Goal: Navigation & Orientation: Find specific page/section

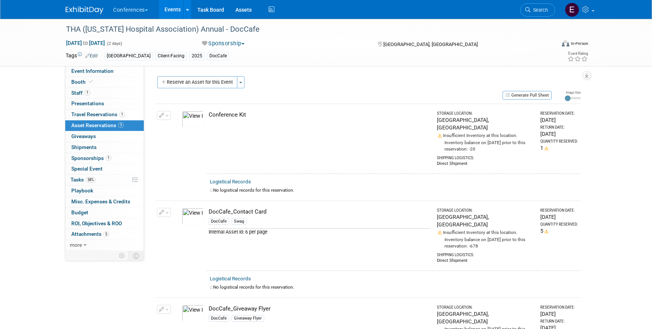
click at [538, 14] on link "Search" at bounding box center [537, 9] width 35 height 13
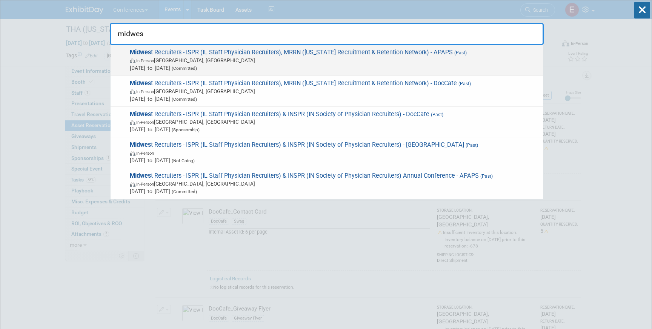
type input "midwes"
click at [404, 56] on span "Midwes t Recruiters - ISPR (IL Staff Physician Recruiters), MRRN (Michigan Recr…" at bounding box center [334, 60] width 412 height 23
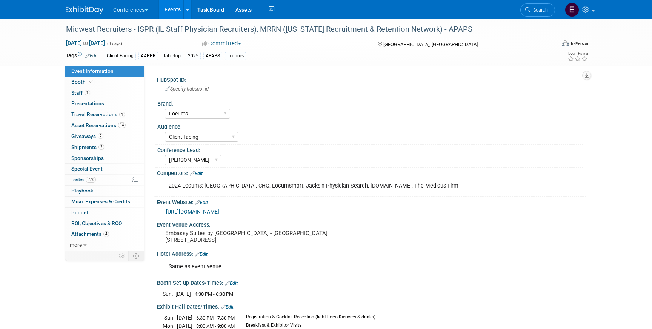
select select "Locums"
select select "Client-facing"
select select "[PERSON_NAME]"
click at [98, 178] on link "92% Tasks 92%" at bounding box center [104, 180] width 78 height 11
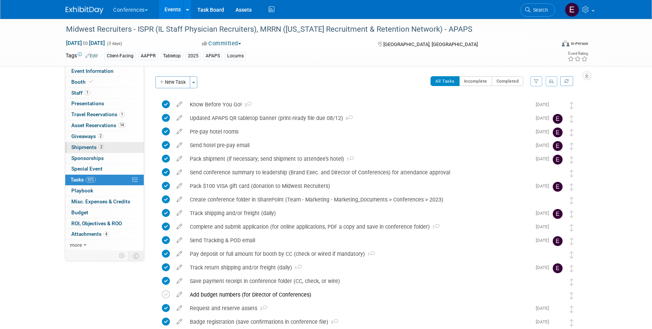
click at [119, 149] on link "2 Shipments 2" at bounding box center [104, 147] width 78 height 11
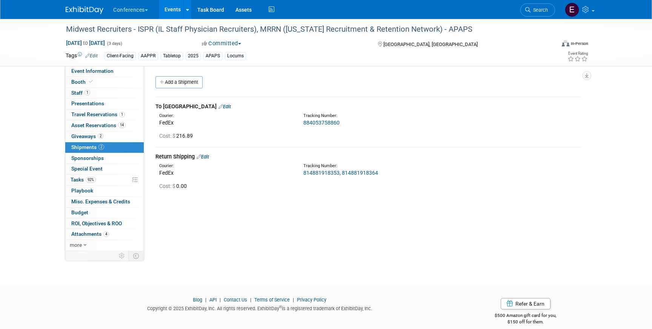
click at [330, 173] on link "814881918353, 814881918364" at bounding box center [340, 173] width 75 height 6
click at [101, 180] on link "92% Tasks 92%" at bounding box center [104, 180] width 78 height 11
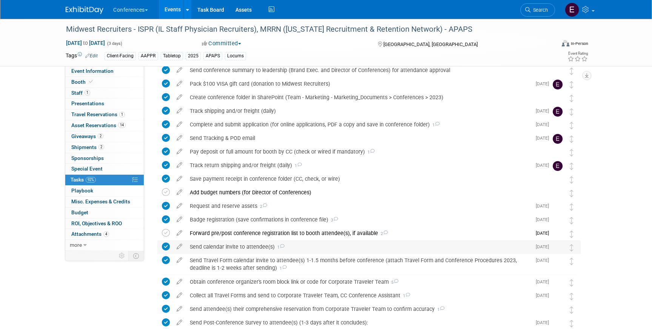
scroll to position [101, 0]
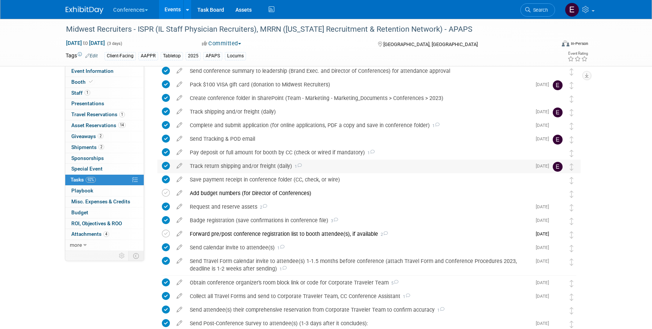
click at [255, 167] on div "Track return shipping and/or freight (daily) 1" at bounding box center [358, 166] width 345 height 13
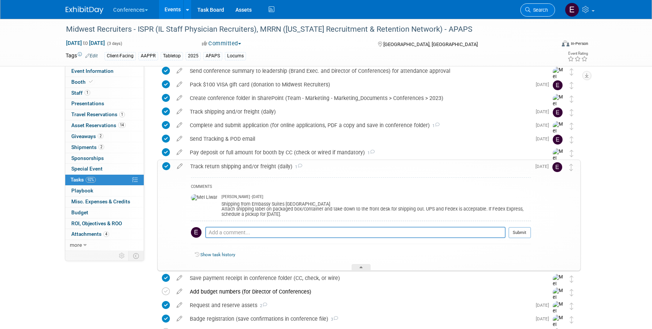
click at [541, 13] on link "Search" at bounding box center [537, 9] width 35 height 13
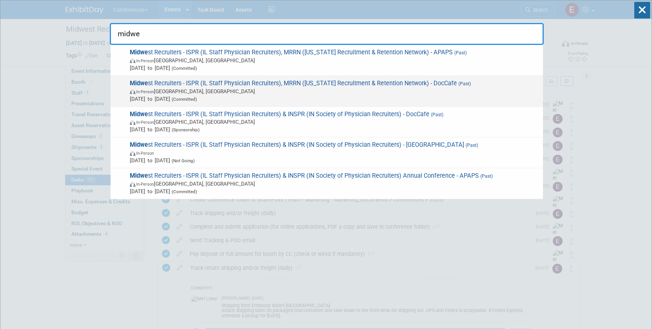
type input "midwe"
click at [404, 84] on span "Midwe st Recruiters - ISPR (IL Staff Physician Recruiters), MRRN (Michigan Recr…" at bounding box center [334, 91] width 412 height 23
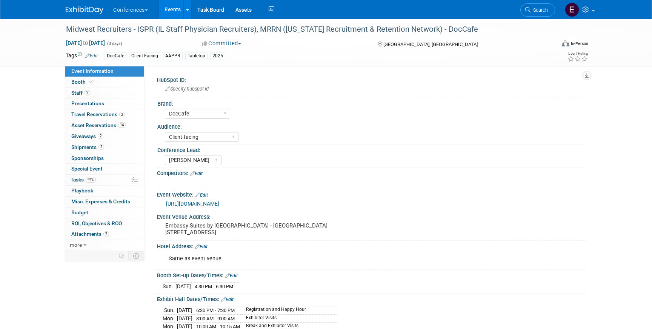
select select "DocCafe"
select select "Client-facing"
select select "[PERSON_NAME]"
click at [115, 148] on link "2 Shipments 2" at bounding box center [104, 147] width 78 height 11
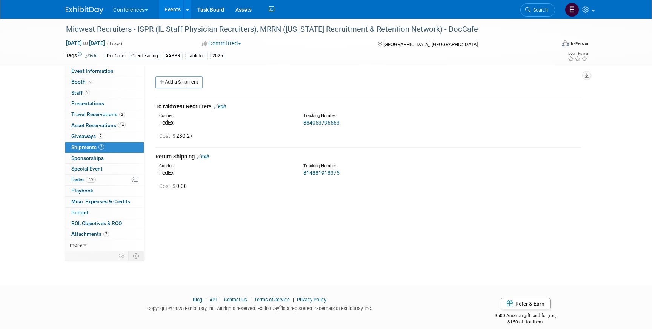
click at [326, 172] on link "814881918375" at bounding box center [321, 173] width 36 height 6
click at [543, 11] on span "Search" at bounding box center [538, 10] width 17 height 6
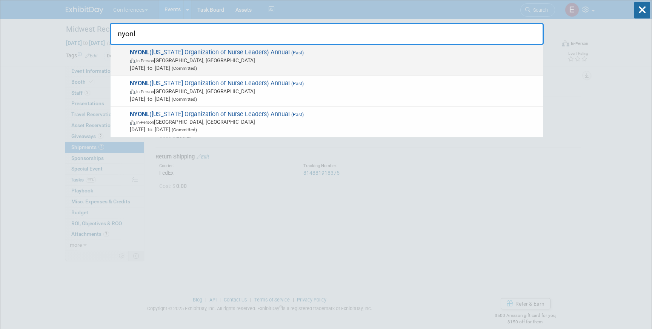
type input "nyonl"
click at [316, 63] on span "In-Person Tarrytown, NY" at bounding box center [334, 61] width 409 height 8
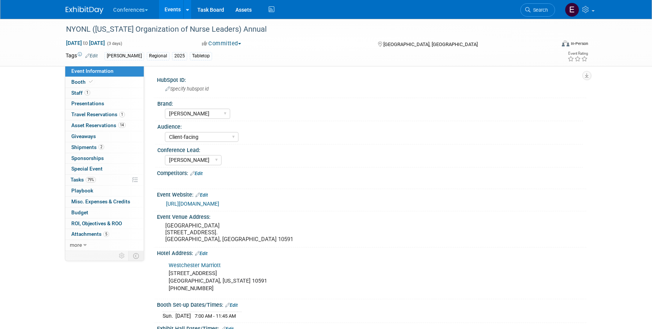
select select "[PERSON_NAME]"
select select "Client-facing"
select select "[PERSON_NAME]"
click at [111, 146] on link "2 Shipments 2" at bounding box center [104, 147] width 78 height 11
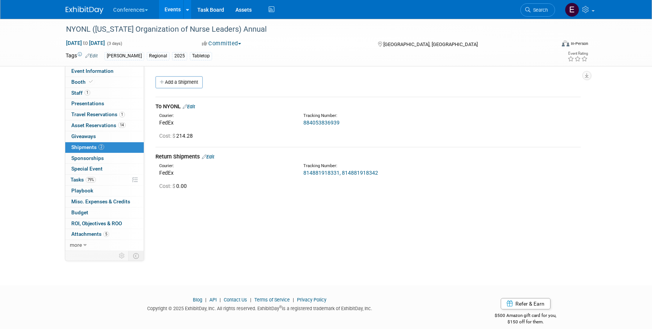
click at [326, 173] on link "814881918331, 814881918342" at bounding box center [340, 173] width 75 height 6
click at [116, 178] on link "79% Tasks 79%" at bounding box center [104, 180] width 78 height 11
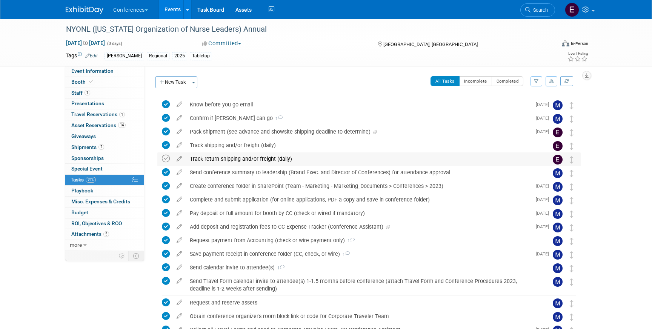
click at [166, 158] on icon at bounding box center [166, 159] width 8 height 8
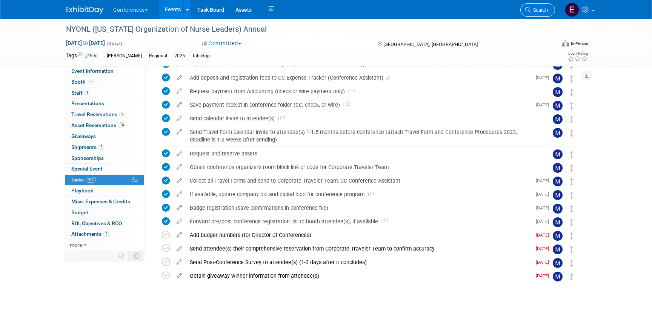
click at [541, 9] on span "Search" at bounding box center [538, 10] width 17 height 6
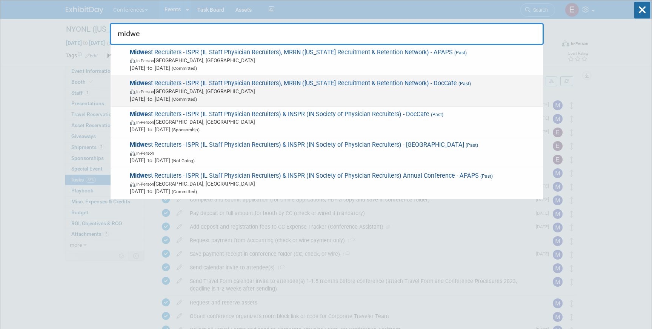
type input "midwe"
click at [367, 97] on span "Sep 7, 2025 to Sep 9, 2025 (Committed)" at bounding box center [334, 99] width 409 height 8
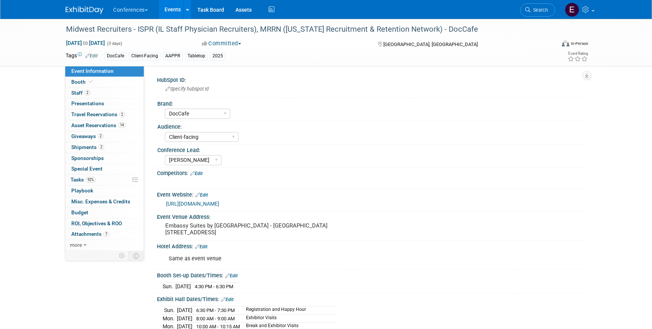
select select "DocCafe"
select select "Client-facing"
select select "[PERSON_NAME]"
click at [106, 180] on link "92% Tasks 92%" at bounding box center [104, 180] width 78 height 11
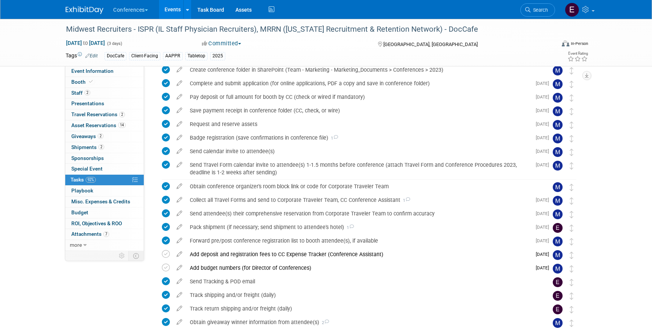
scroll to position [168, 0]
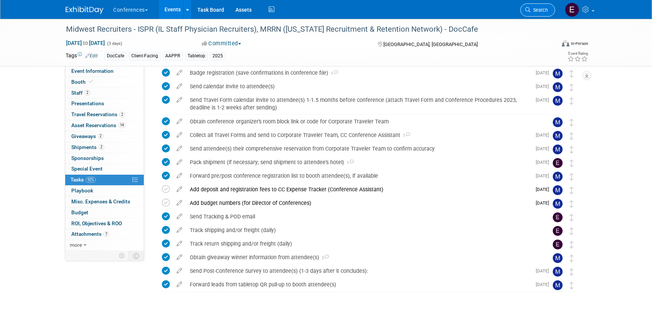
click at [545, 9] on span "Search" at bounding box center [538, 10] width 17 height 6
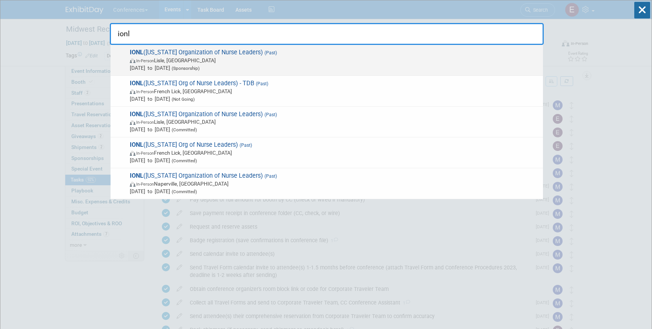
type input "ionl"
click at [260, 64] on span "Sep 10, 2025 to Sep 12, 2025 (Sponsorship)" at bounding box center [334, 68] width 409 height 8
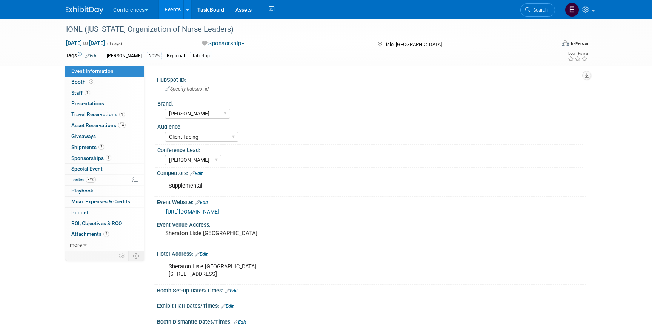
select select "[PERSON_NAME]"
select select "Client-facing"
select select "[PERSON_NAME]"
click at [85, 149] on span "Shipments 2" at bounding box center [87, 147] width 33 height 6
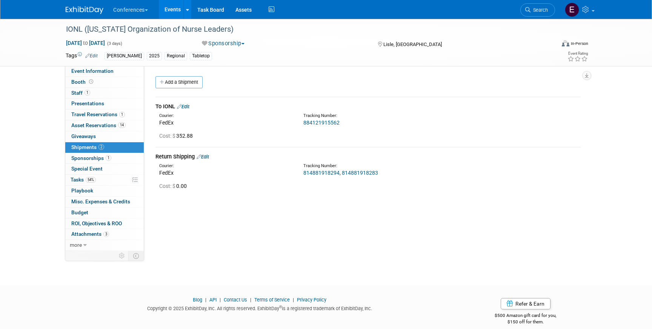
click at [331, 171] on link "814881918294, 814881918283" at bounding box center [340, 173] width 75 height 6
click at [86, 109] on link "0 Presentations 0" at bounding box center [104, 103] width 78 height 11
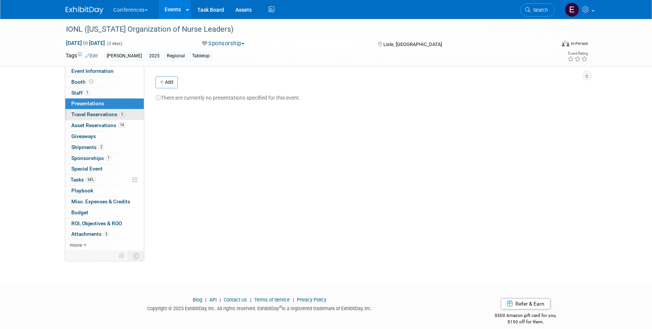
click at [87, 114] on span "Travel Reservations 1" at bounding box center [98, 114] width 54 height 6
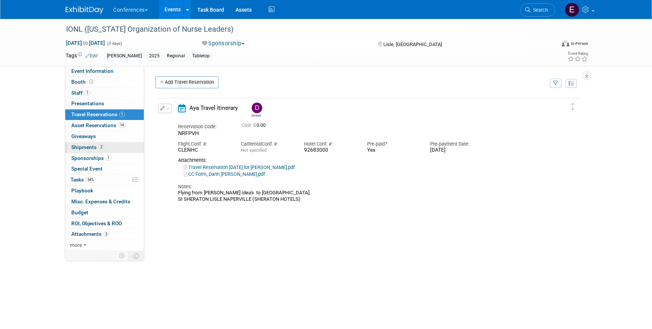
click at [126, 149] on link "2 Shipments 2" at bounding box center [104, 147] width 78 height 11
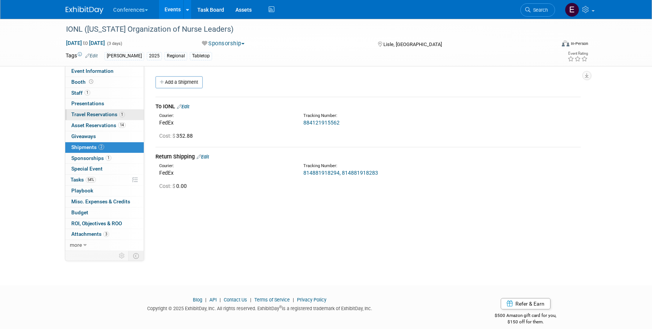
click at [132, 113] on link "1 Travel Reservations 1" at bounding box center [104, 114] width 78 height 11
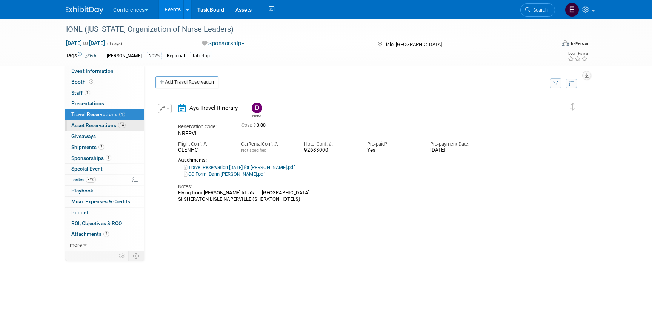
click at [106, 127] on span "Asset Reservations 14" at bounding box center [98, 125] width 54 height 6
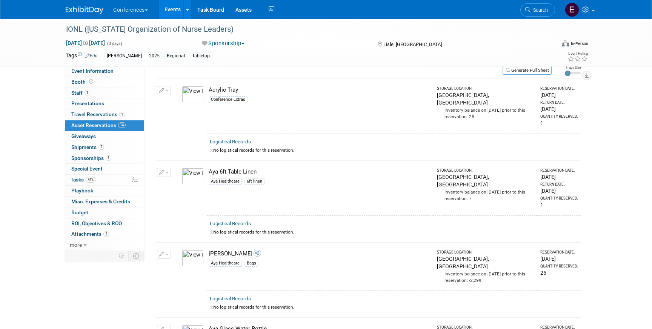
scroll to position [18, 0]
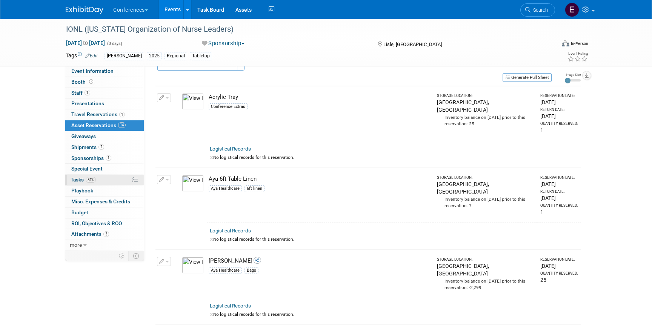
click at [102, 180] on link "54% Tasks 54%" at bounding box center [104, 180] width 78 height 11
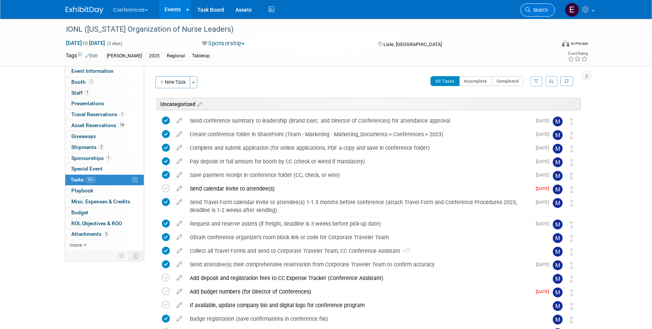
click at [540, 7] on link "Search" at bounding box center [537, 9] width 35 height 13
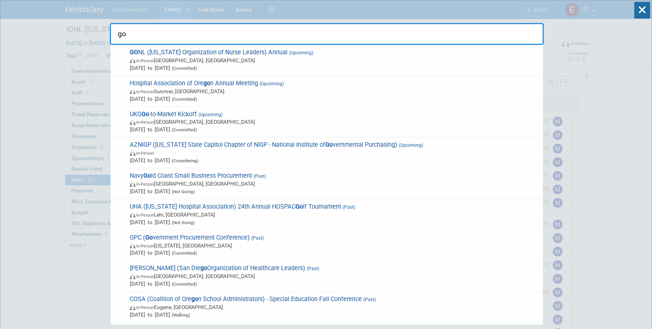
type input "g"
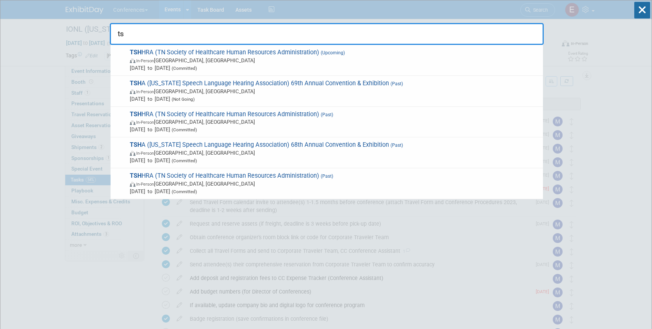
type input "t"
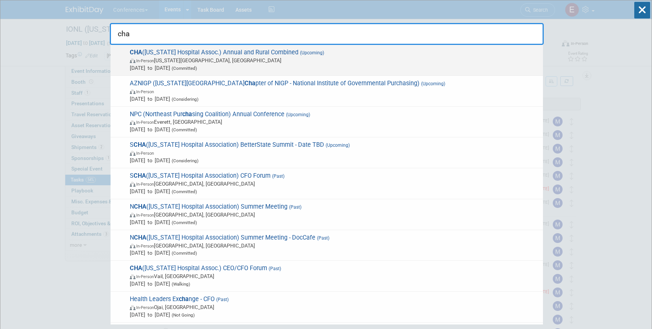
type input "cha"
click at [231, 53] on span "CHA (Colorado Hospital Assoc.) Annual and Rural Combined (Upcoming) In-Person C…" at bounding box center [334, 60] width 412 height 23
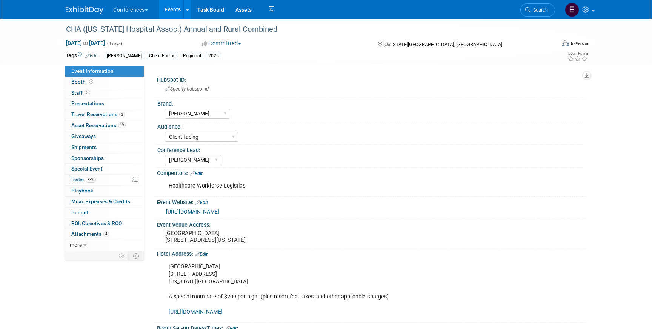
select select "[PERSON_NAME]"
select select "Client-facing"
select select "[PERSON_NAME]"
click at [103, 181] on link "68% Tasks 68%" at bounding box center [104, 180] width 78 height 11
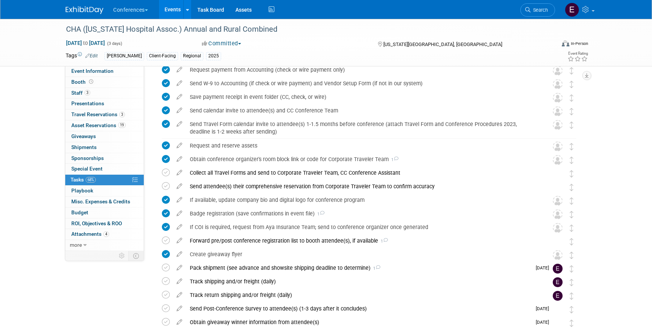
scroll to position [203, 0]
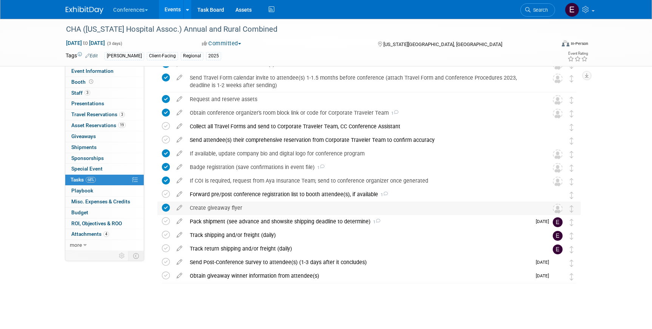
click at [215, 214] on td "Create giveaway flyer Pro tip: Press Ctrl-Enter to submit comment. Submit Show …" at bounding box center [362, 208] width 352 height 14
click at [212, 224] on div "Pack shipment (see advance and showsite shipping deadline to determine) 1" at bounding box center [358, 221] width 345 height 13
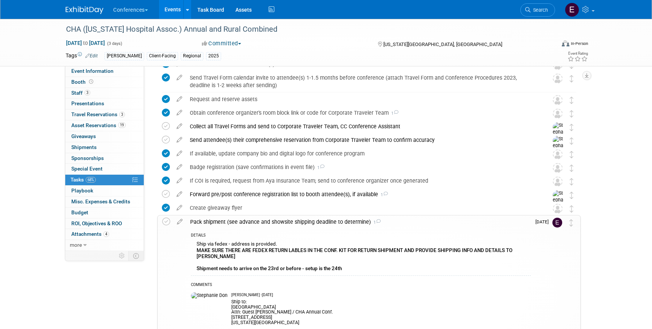
click at [462, 237] on div "DETAILS" at bounding box center [361, 236] width 340 height 6
click at [98, 123] on span "Asset Reservations 19" at bounding box center [98, 125] width 54 height 6
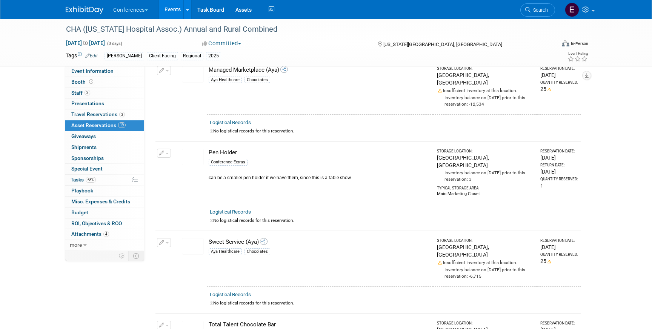
scroll to position [1332, 0]
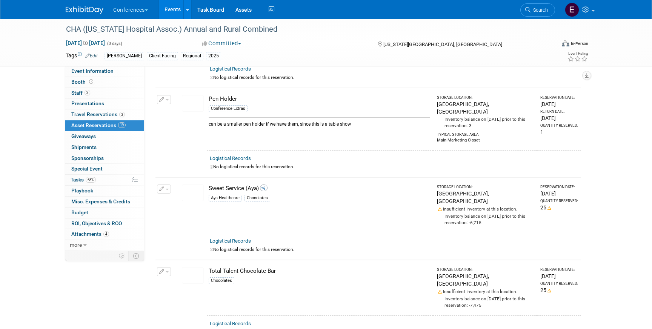
click at [76, 9] on img at bounding box center [85, 10] width 38 height 8
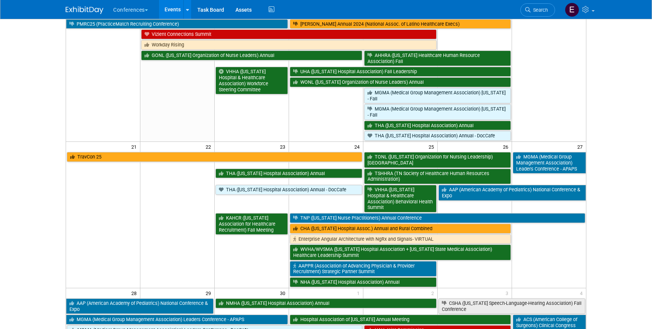
scroll to position [280, 0]
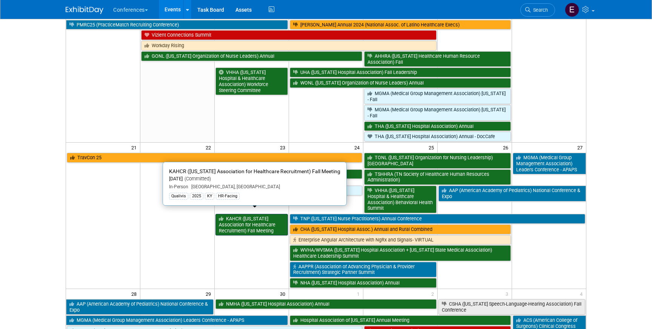
click at [249, 214] on link "KAHCR ([US_STATE] Association for Healthcare Recruitment) Fall Meeting" at bounding box center [251, 225] width 72 height 22
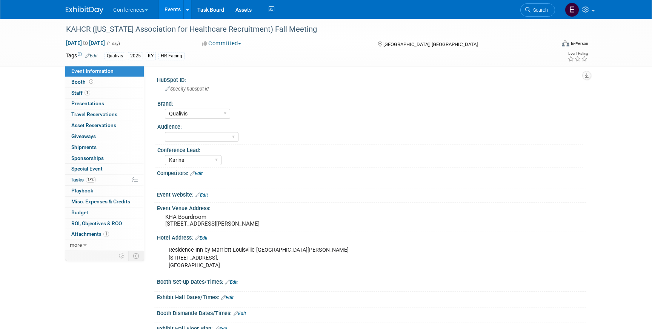
select select "Qualivis"
select select "Karina"
click at [90, 179] on span "15%" at bounding box center [91, 180] width 10 height 6
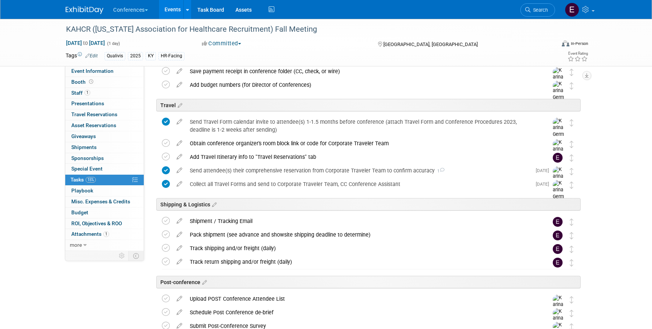
scroll to position [248, 0]
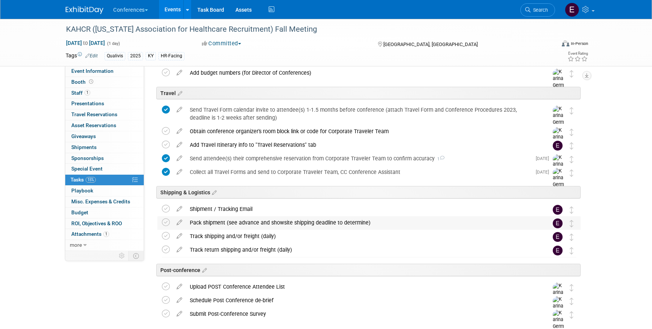
click at [267, 227] on div "Pack shipment (see advance and showsite shipping deadline to determine)" at bounding box center [362, 222] width 352 height 13
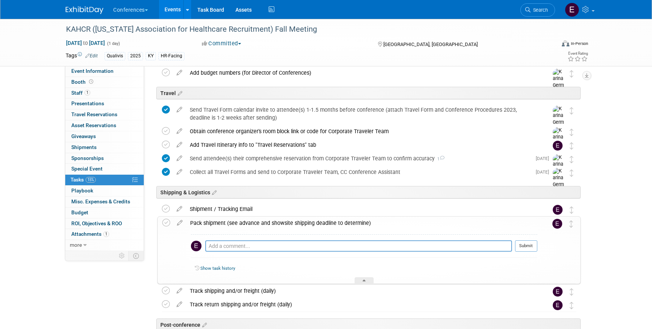
click at [73, 9] on img at bounding box center [85, 10] width 38 height 8
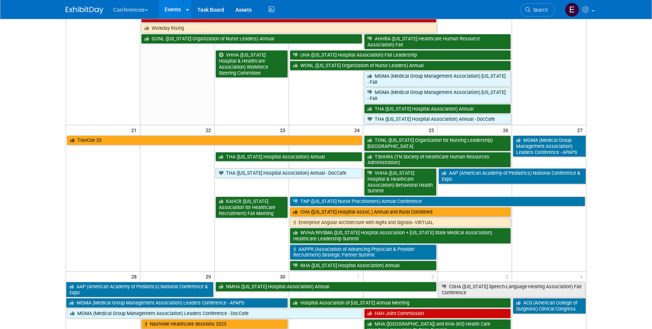
scroll to position [298, 0]
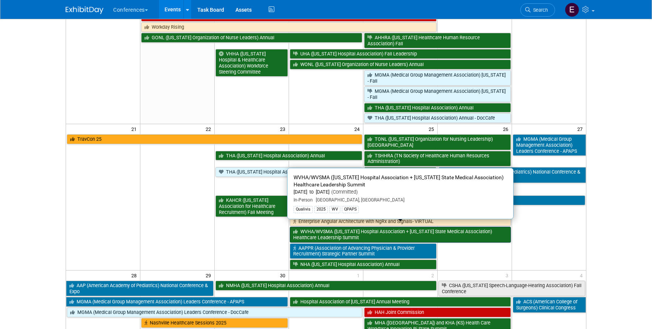
click at [309, 231] on link "WVHA/WVSMA ([US_STATE] Hospital Association + [US_STATE] State Medical Associat…" at bounding box center [400, 234] width 221 height 15
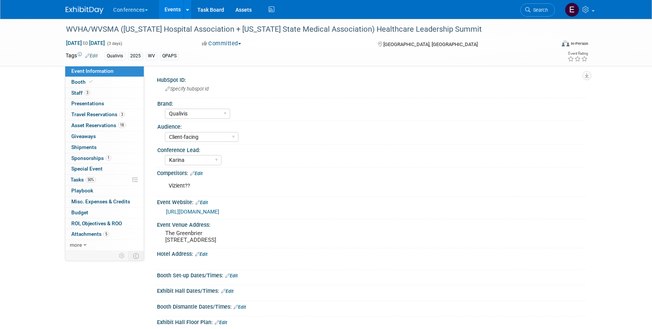
select select "Qualivis"
select select "Client-facing"
select select "Karina"
click at [115, 181] on link "50% Tasks 50%" at bounding box center [104, 180] width 78 height 11
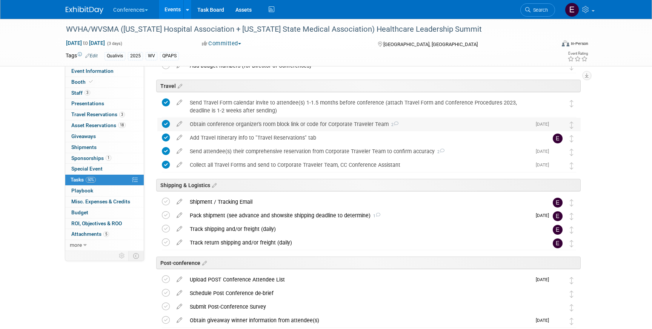
scroll to position [269, 0]
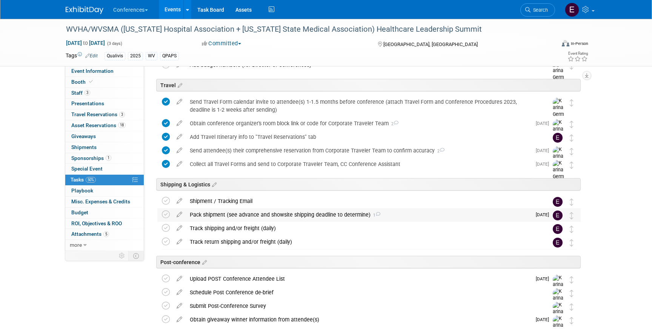
click at [267, 212] on div "Pack shipment (see advance and showsite shipping deadline to determine) 1" at bounding box center [358, 214] width 345 height 13
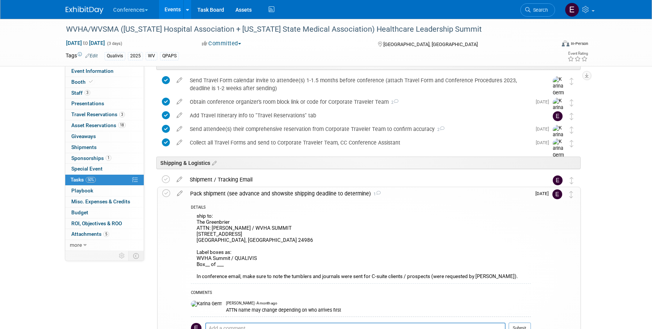
scroll to position [289, 0]
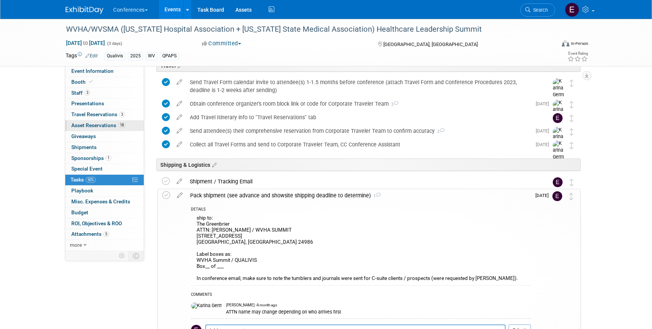
click at [120, 126] on span "18" at bounding box center [122, 125] width 8 height 6
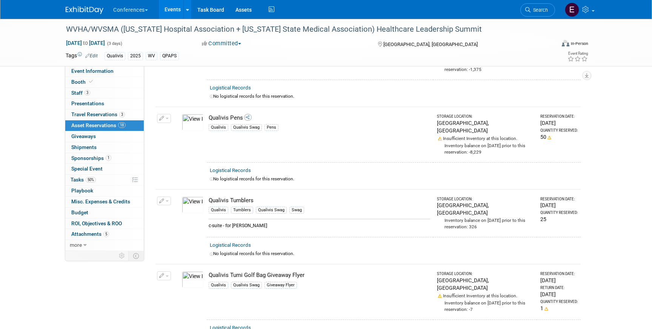
scroll to position [1062, 0]
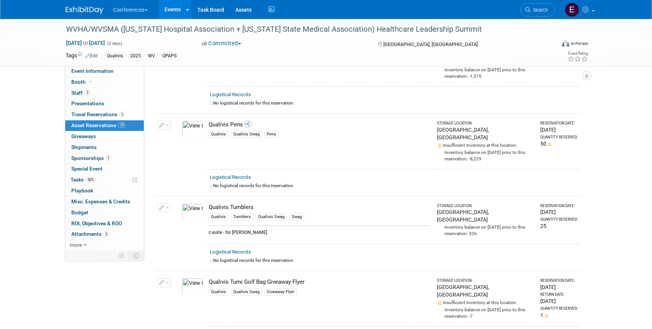
click at [72, 11] on img at bounding box center [85, 10] width 38 height 8
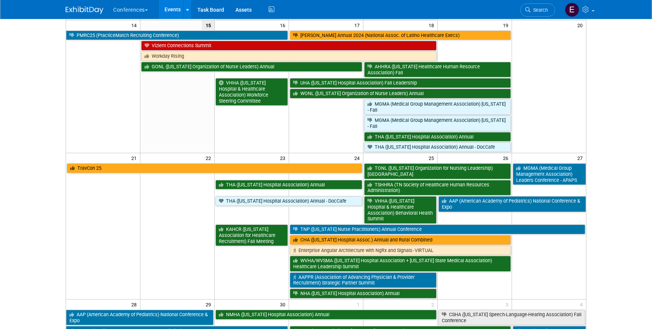
scroll to position [270, 0]
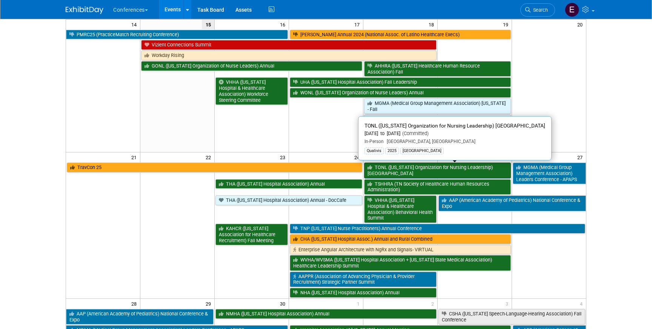
click at [388, 168] on link "TONL ([US_STATE] Organization for Nursing Leadership) [GEOGRAPHIC_DATA]" at bounding box center [437, 170] width 147 height 15
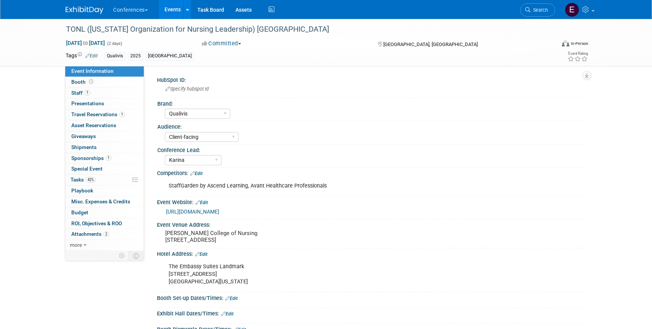
select select "Qualivis"
select select "Client-facing"
select select "Karina"
click at [82, 9] on img at bounding box center [85, 10] width 38 height 8
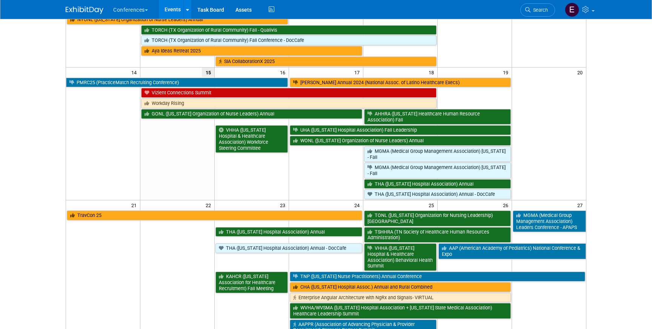
scroll to position [225, 0]
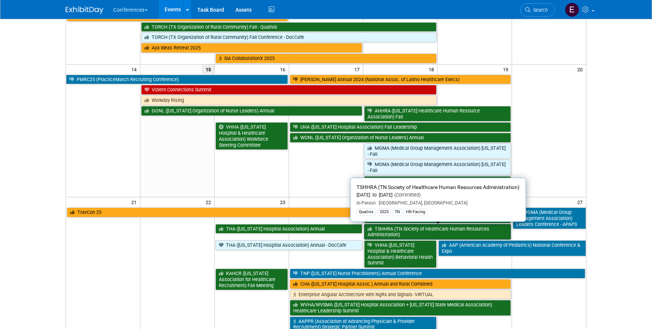
click at [440, 230] on link "TSHHRA (TN Society of Healthcare Human Resources Administration)" at bounding box center [437, 231] width 147 height 15
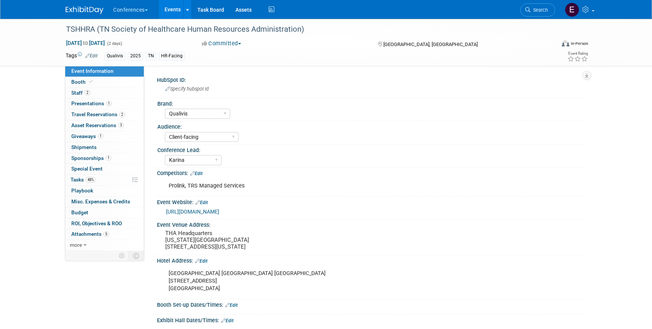
select select "Qualivis"
select select "Client-facing"
select select "Karina"
click at [76, 12] on img at bounding box center [85, 10] width 38 height 8
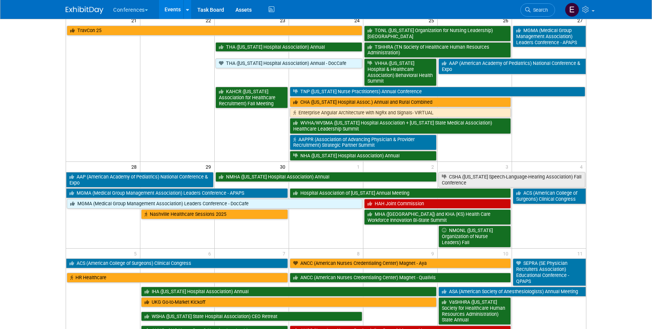
scroll to position [407, 0]
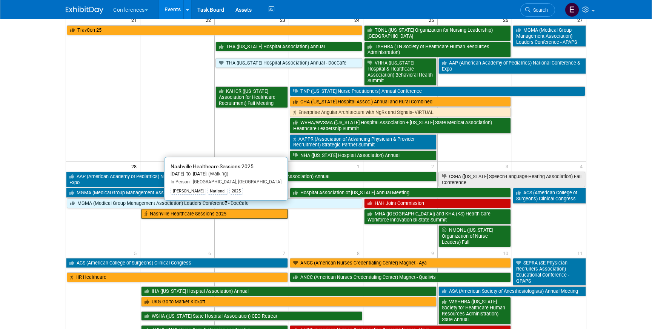
click at [204, 211] on link "Nashville Healthcare Sessions 2025" at bounding box center [214, 214] width 147 height 10
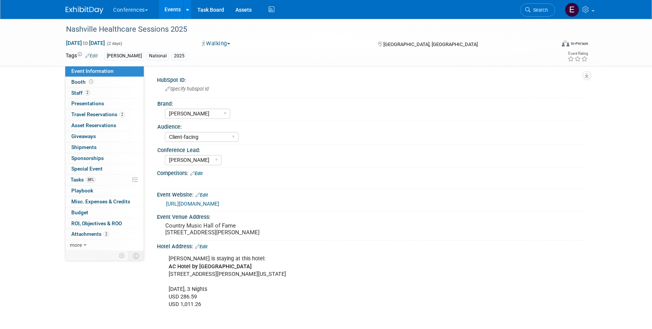
select select "[PERSON_NAME]"
select select "Client-facing"
select select "[PERSON_NAME]"
click at [84, 9] on img at bounding box center [85, 10] width 38 height 8
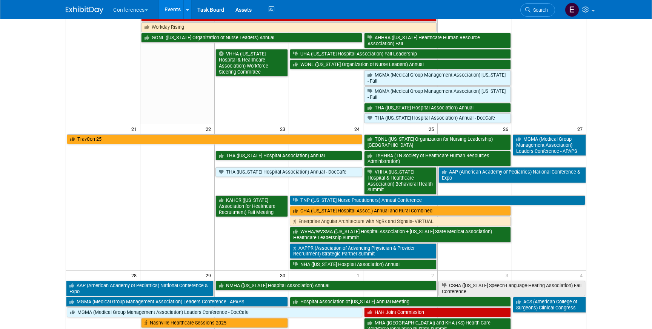
scroll to position [325, 0]
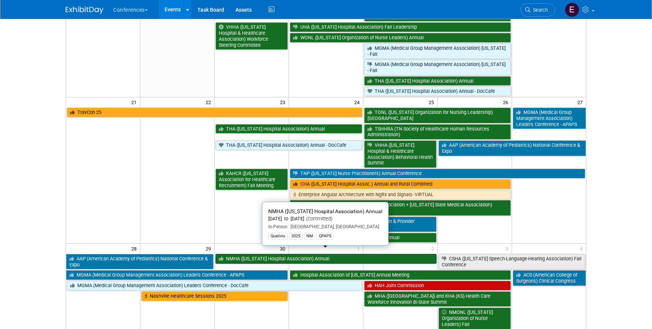
click at [239, 254] on link "NMHA ([US_STATE] Hospital Association) Annual" at bounding box center [325, 259] width 221 height 10
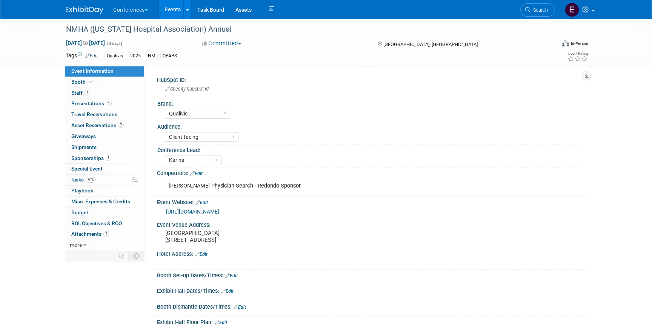
select select "Qualivis"
select select "Client-facing"
select select "Karina"
click at [90, 183] on span "Tasks 50%" at bounding box center [83, 180] width 25 height 6
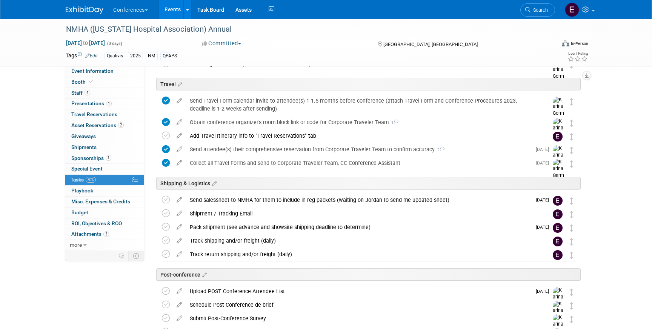
scroll to position [296, 0]
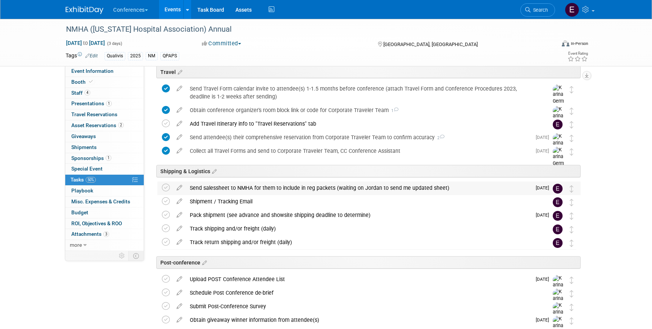
click at [258, 188] on div "Send salessheet to NMHA for them to include in reg packets (waiting on Jordan t…" at bounding box center [358, 187] width 345 height 13
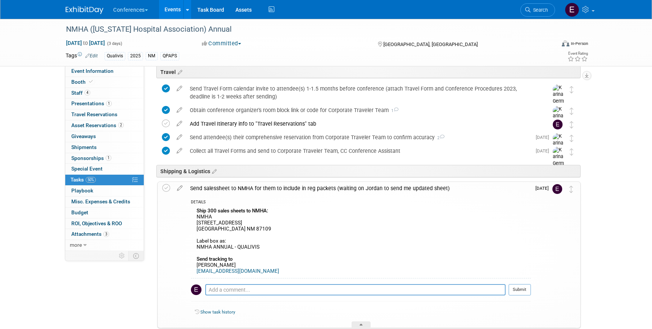
click at [88, 9] on img at bounding box center [85, 10] width 38 height 8
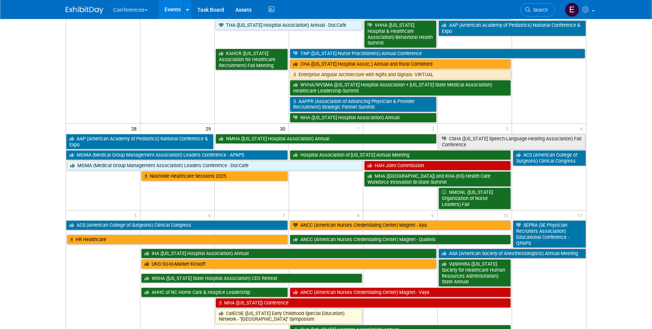
scroll to position [446, 0]
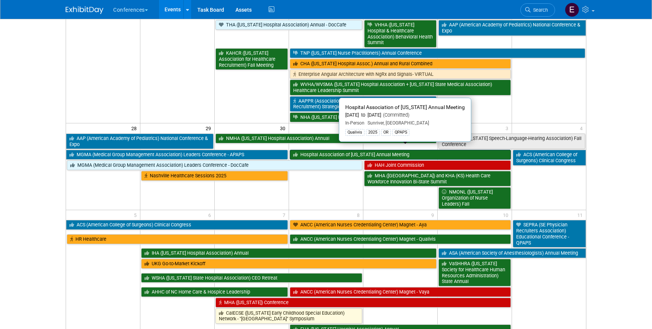
click at [352, 150] on link "Hospital Association of [US_STATE] Annual Meeting" at bounding box center [400, 155] width 221 height 10
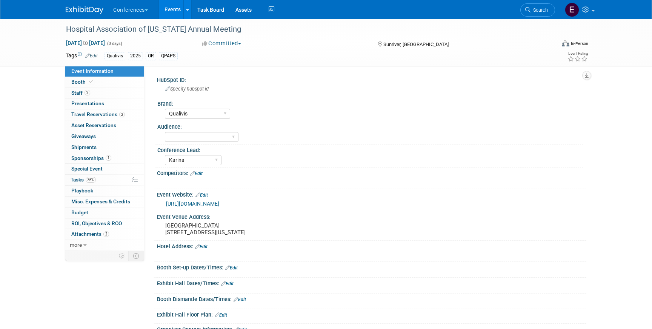
select select "Qualivis"
select select "Karina"
click at [91, 7] on img at bounding box center [85, 10] width 38 height 8
